Goal: Task Accomplishment & Management: Use online tool/utility

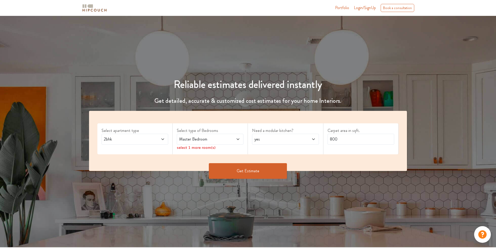
click at [135, 139] on span "2bhk" at bounding box center [126, 139] width 47 height 6
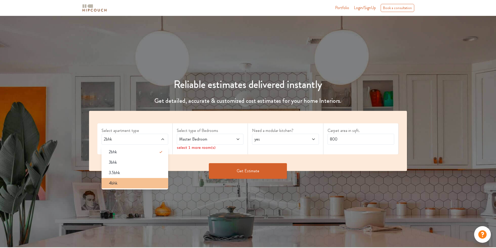
click at [122, 182] on div "4bhk" at bounding box center [137, 183] width 64 height 6
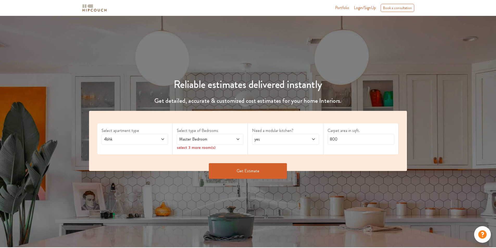
click at [217, 140] on span "Master Bedroom" at bounding box center [201, 139] width 47 height 6
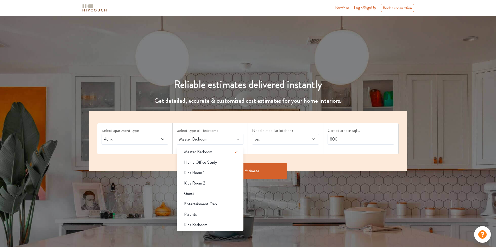
click at [215, 138] on span "Master Bedroom" at bounding box center [201, 139] width 47 height 6
click at [229, 139] on span at bounding box center [233, 139] width 16 height 6
click at [306, 156] on div "Select apartment type 4bhk Select type of Bedrooms Master Bedroom Master Bedroo…" at bounding box center [248, 141] width 318 height 60
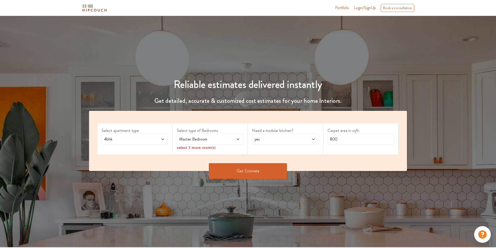
click at [242, 140] on div "Master Bedroom" at bounding box center [210, 139] width 67 height 11
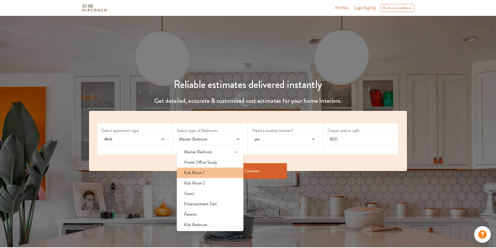
click at [203, 177] on li "Kids Room 1" at bounding box center [210, 173] width 67 height 10
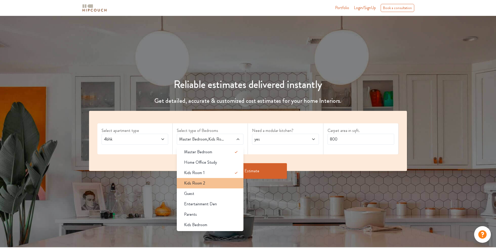
click at [202, 187] on li "Kids Room 2" at bounding box center [210, 183] width 67 height 10
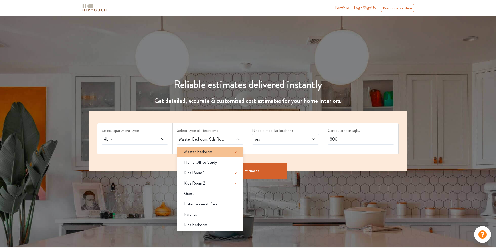
click at [197, 150] on span "Master Bedroom" at bounding box center [198, 152] width 28 height 6
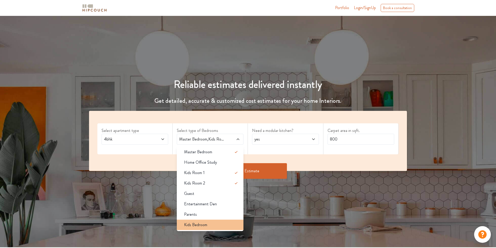
click at [202, 227] on span "Kids Bedroom" at bounding box center [195, 225] width 23 height 6
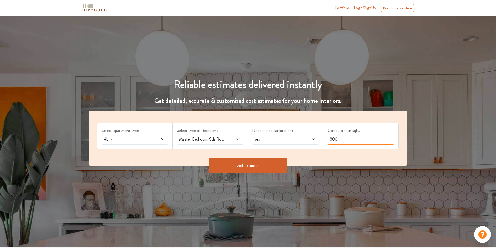
click at [351, 139] on input "800" at bounding box center [361, 139] width 67 height 11
drag, startPoint x: 351, startPoint y: 139, endPoint x: 331, endPoint y: 142, distance: 20.4
click at [331, 142] on input "800" at bounding box center [361, 139] width 67 height 11
type input "1500"
click at [259, 165] on button "Get Estimate" at bounding box center [248, 166] width 78 height 16
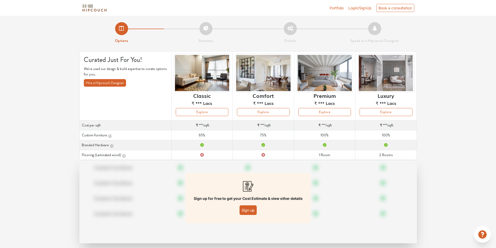
click at [245, 211] on button "Sign up" at bounding box center [248, 210] width 17 height 10
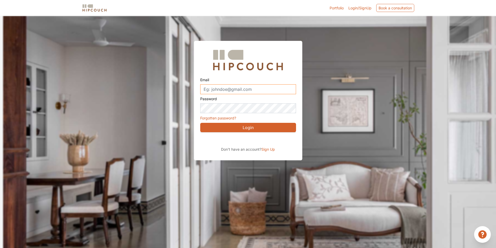
click at [260, 86] on input "Email" at bounding box center [248, 89] width 96 height 10
type input "[EMAIL_ADDRESS][DOMAIN_NAME]"
click at [227, 128] on button "Login" at bounding box center [248, 127] width 96 height 9
